Goal: Information Seeking & Learning: Learn about a topic

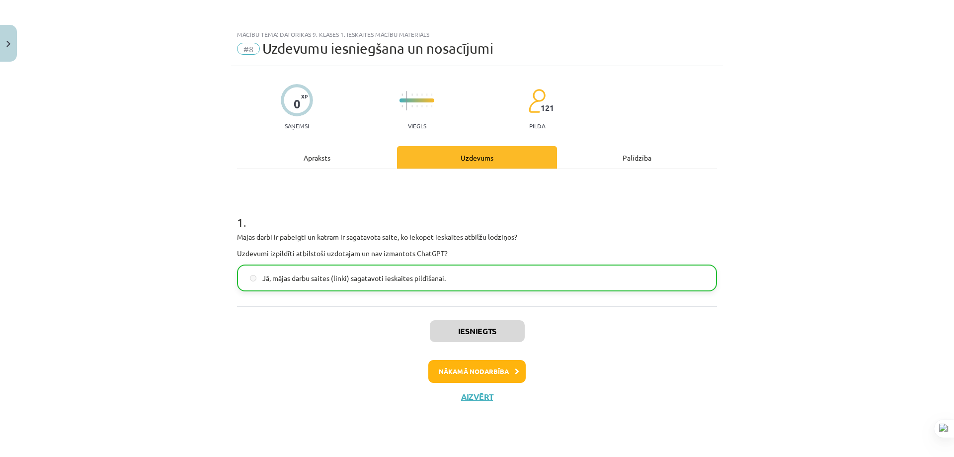
scroll to position [696, 0]
click at [475, 370] on button "Nākamā nodarbība" at bounding box center [476, 371] width 97 height 23
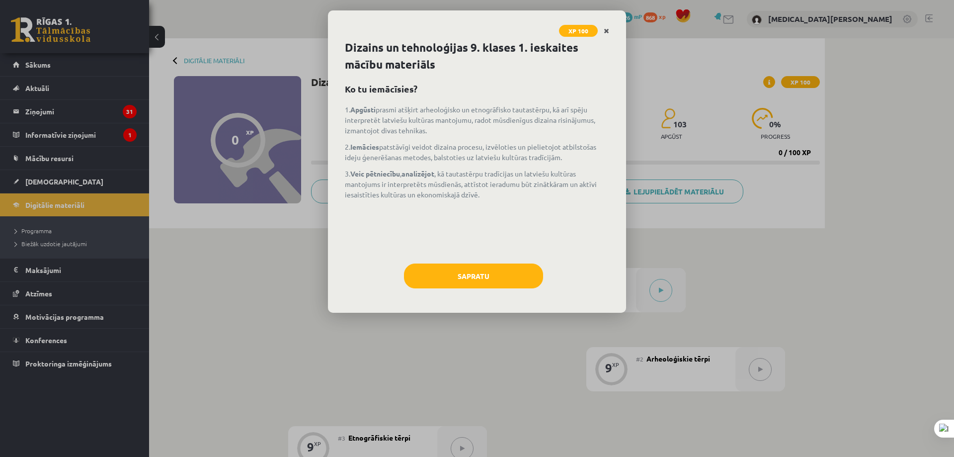
click at [606, 33] on icon "Close" at bounding box center [606, 31] width 5 height 7
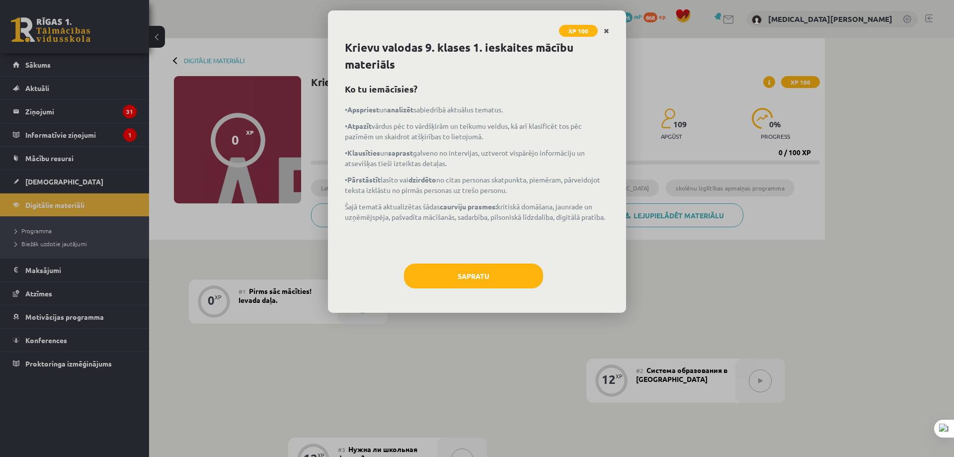
click at [606, 34] on icon "Close" at bounding box center [606, 31] width 5 height 7
